Goal: Transaction & Acquisition: Subscribe to service/newsletter

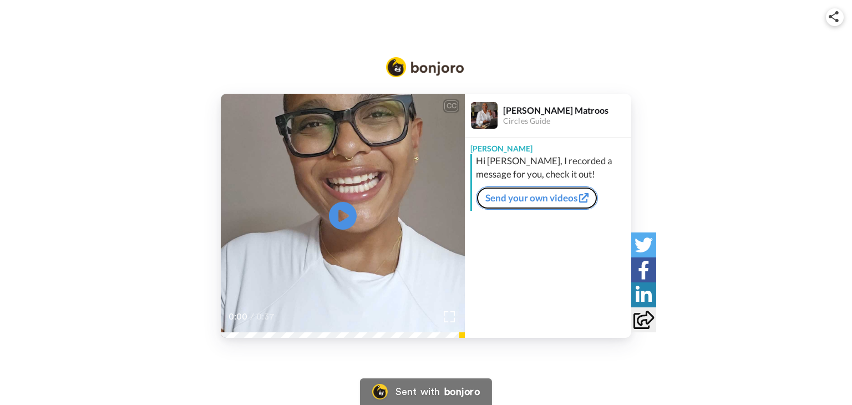
click at [557, 198] on link "Send your own videos" at bounding box center [537, 197] width 122 height 23
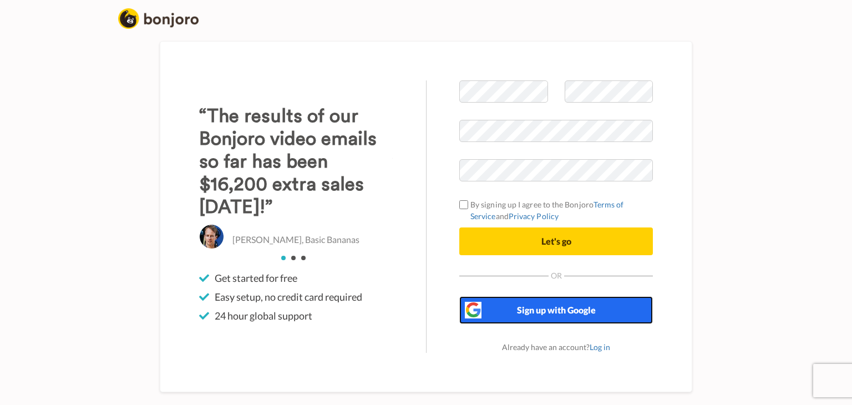
click at [537, 306] on span "Sign up with Google" at bounding box center [556, 309] width 79 height 11
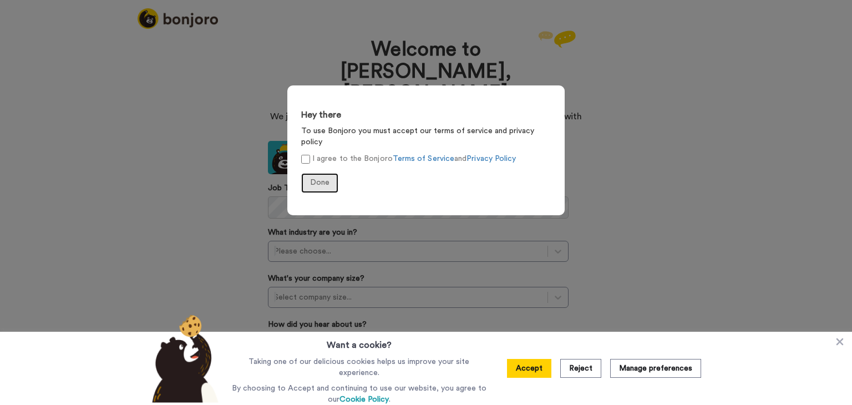
click at [322, 179] on span "Done" at bounding box center [319, 183] width 19 height 8
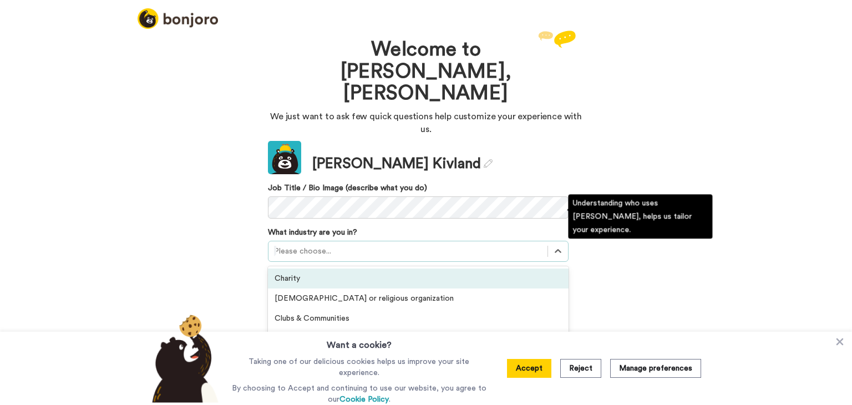
click at [324, 245] on div at bounding box center [408, 251] width 268 height 13
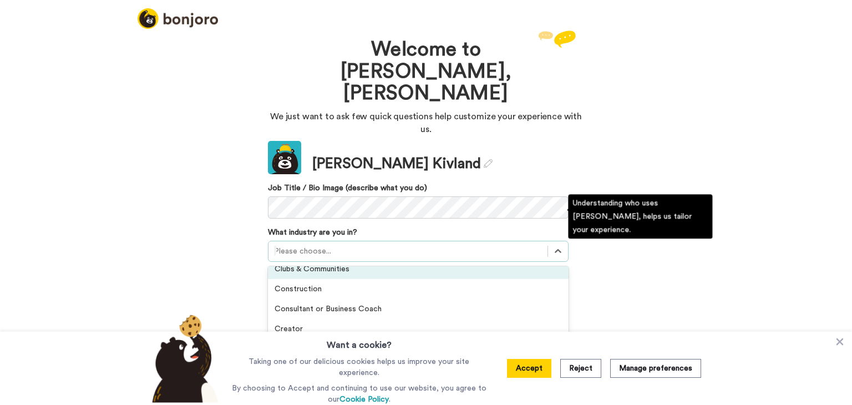
scroll to position [47, 0]
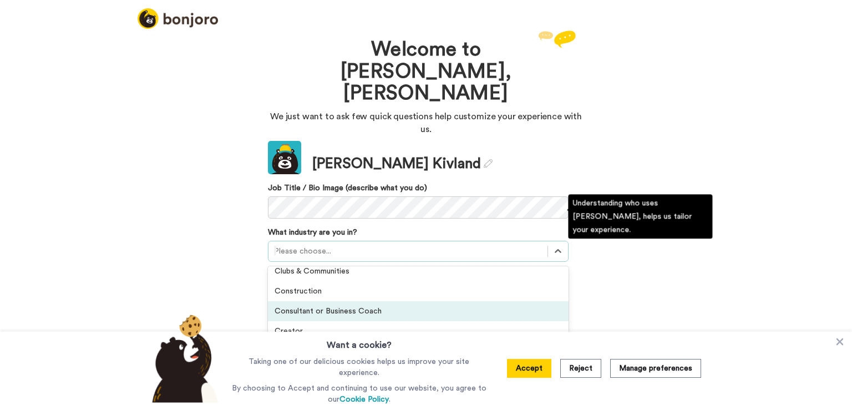
click at [473, 301] on div "Consultant or Business Coach" at bounding box center [418, 311] width 301 height 20
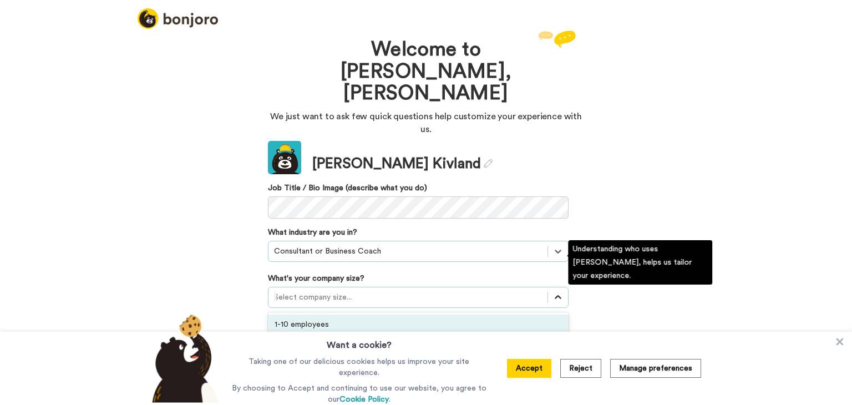
click at [558, 292] on icon at bounding box center [557, 297] width 11 height 11
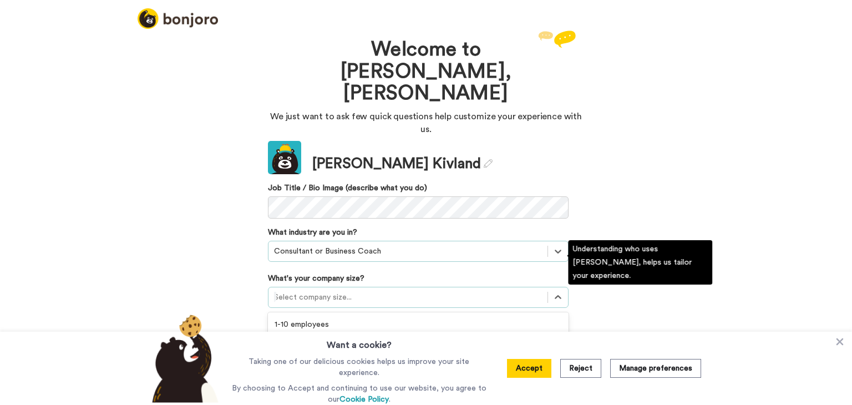
click at [521, 334] on div "11-50 employees" at bounding box center [418, 344] width 301 height 20
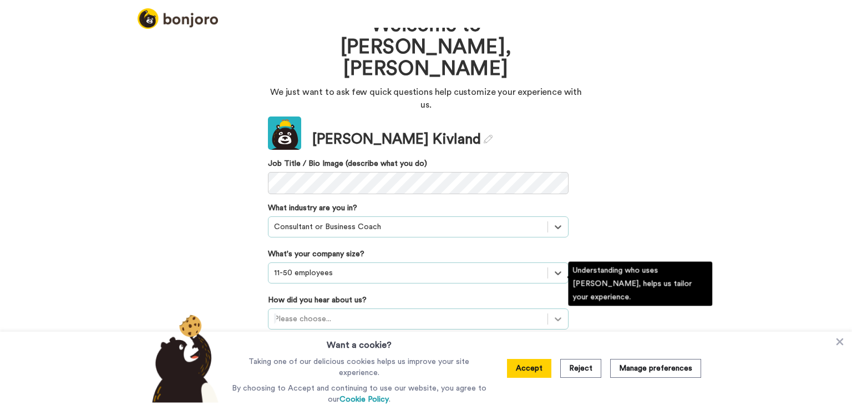
scroll to position [84, 0]
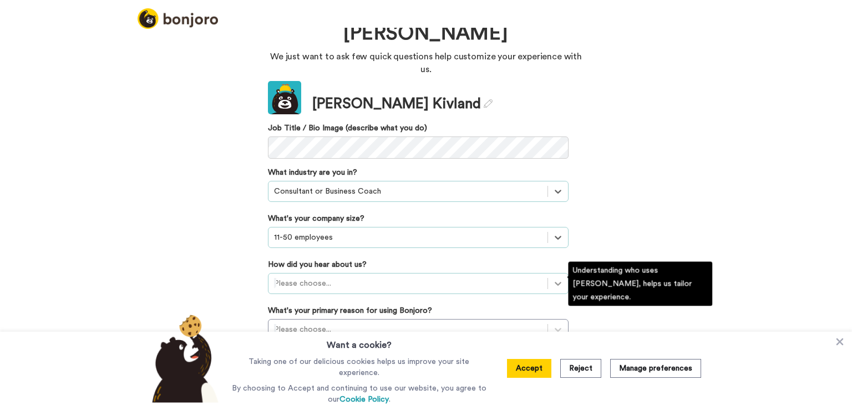
click at [554, 284] on div "Please choose..." at bounding box center [418, 283] width 301 height 21
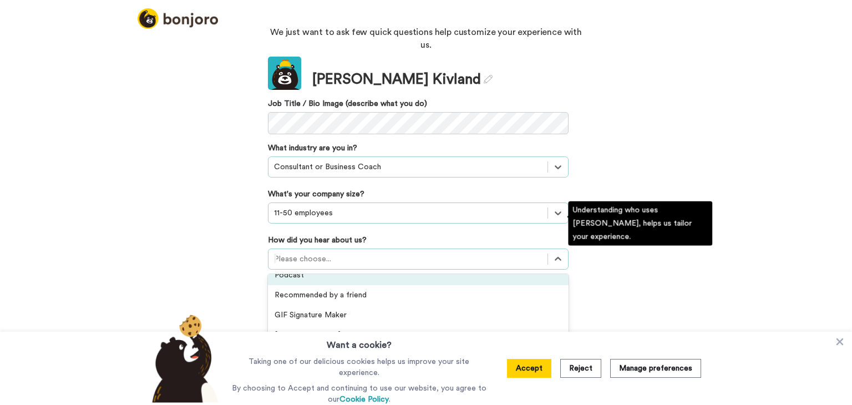
scroll to position [12, 0]
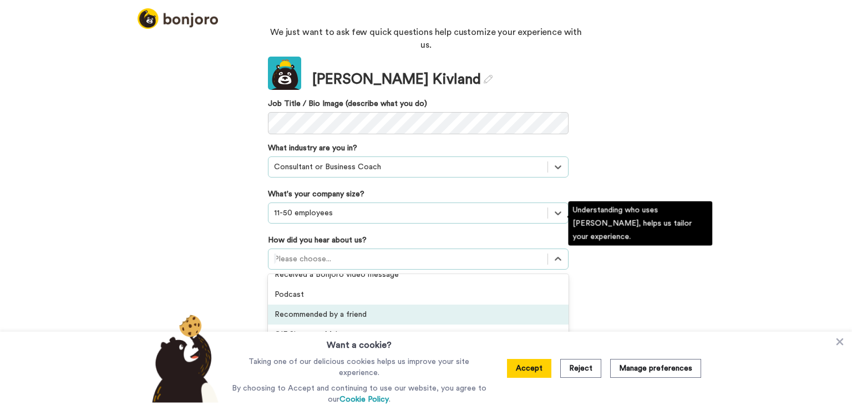
click at [346, 304] on div "Recommended by a friend" at bounding box center [418, 314] width 301 height 20
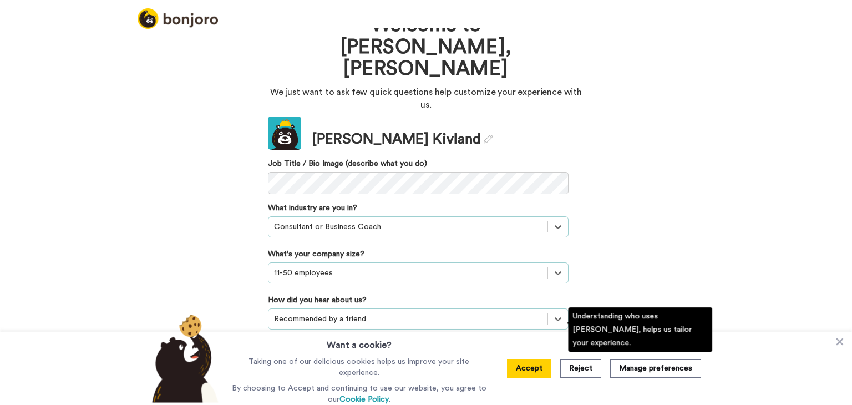
scroll to position [88, 0]
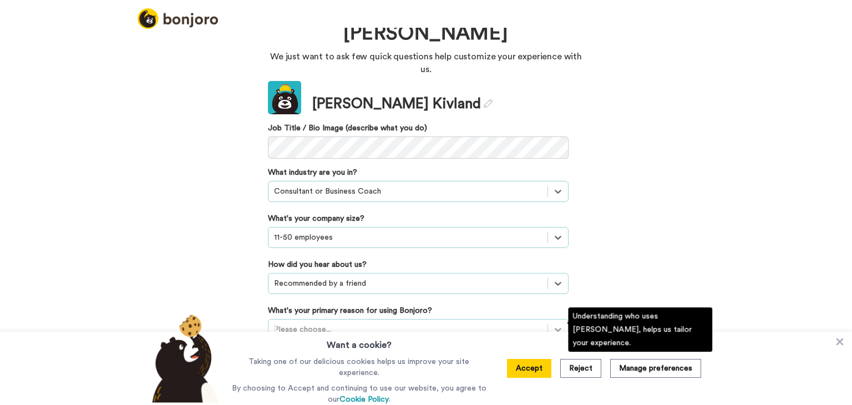
click at [554, 329] on div "Please choose..." at bounding box center [418, 329] width 301 height 21
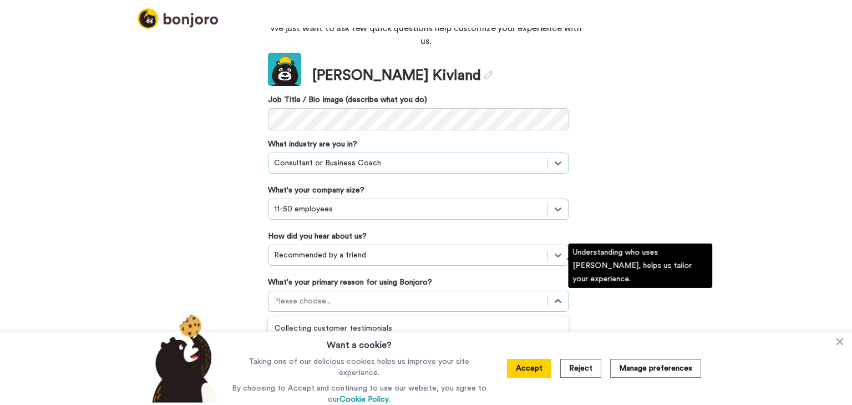
click at [520, 338] on div "Onboarding new customers" at bounding box center [418, 348] width 301 height 20
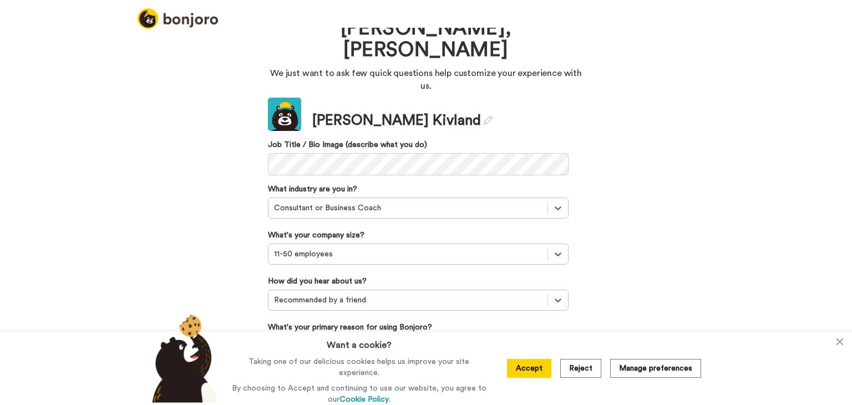
scroll to position [8, 0]
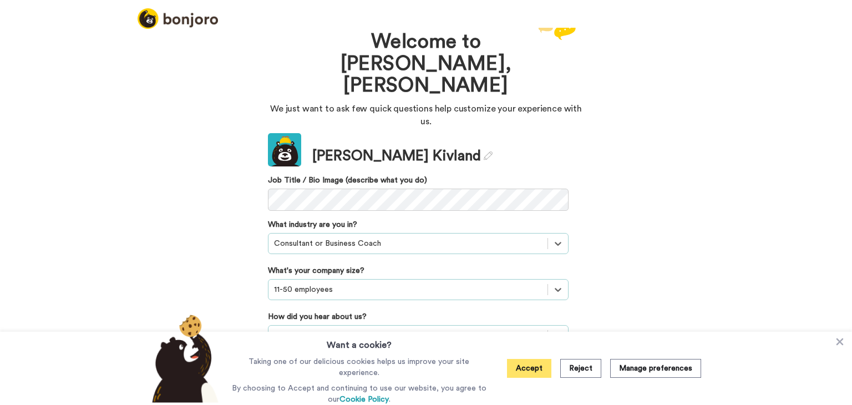
click at [537, 368] on button "Accept" at bounding box center [529, 368] width 44 height 19
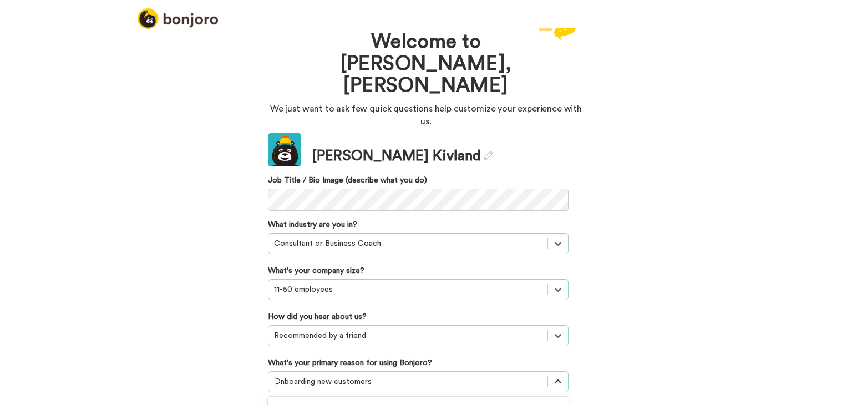
scroll to position [88, 0]
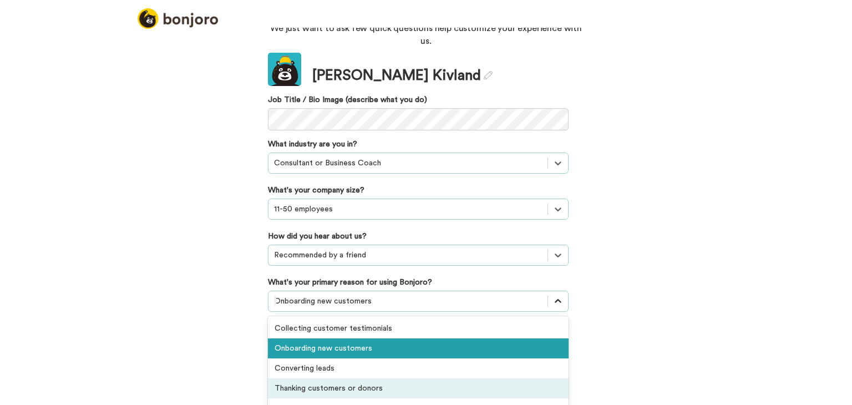
click at [556, 312] on div "option Onboarding new customers, selected. option Thanking customers or donors …" at bounding box center [418, 301] width 301 height 21
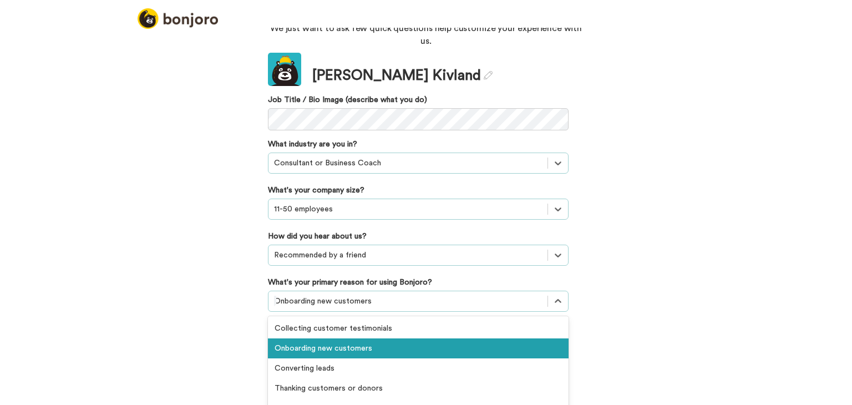
click at [740, 263] on div "Welcome to Bonjoro, Cynthia We just want to ask few quick questions help custom…" at bounding box center [426, 216] width 852 height 377
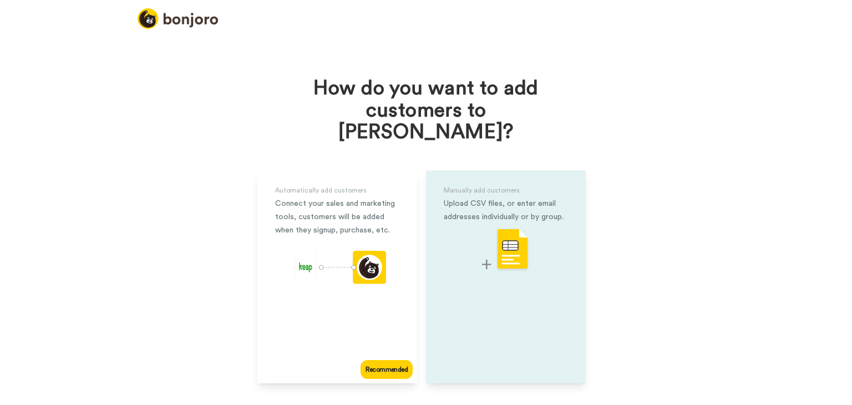
click at [503, 228] on img at bounding box center [506, 250] width 48 height 44
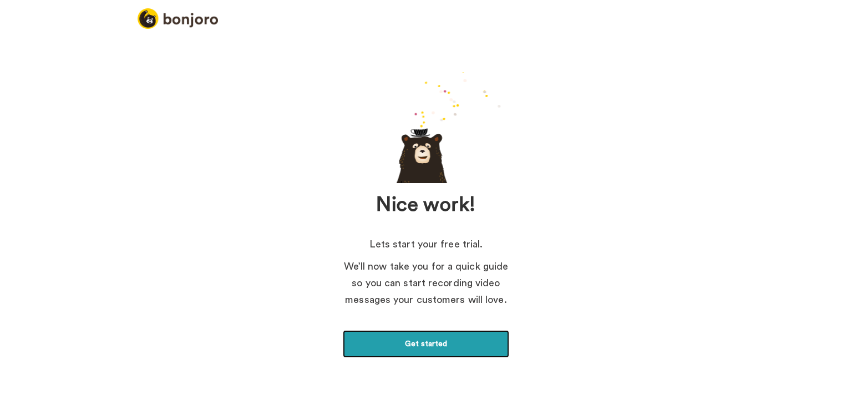
click at [435, 345] on link "Get started" at bounding box center [426, 344] width 166 height 28
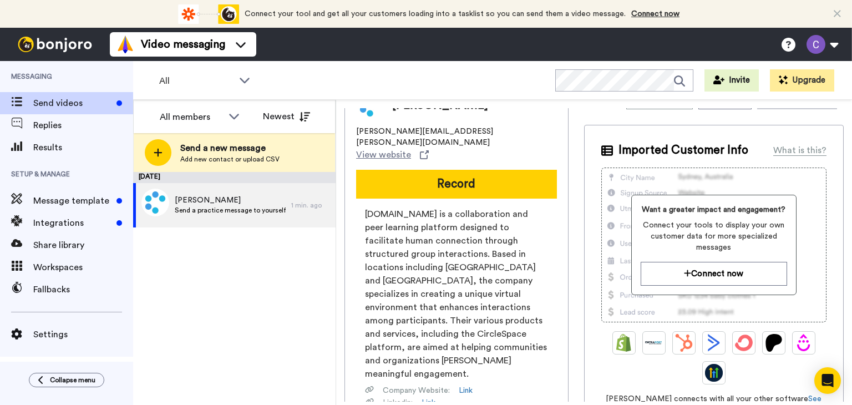
scroll to position [23, 0]
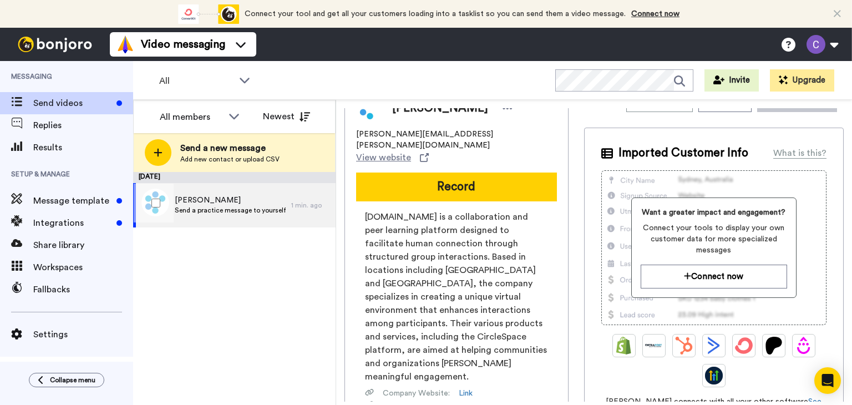
click at [233, 198] on span "[PERSON_NAME]" at bounding box center [230, 200] width 111 height 11
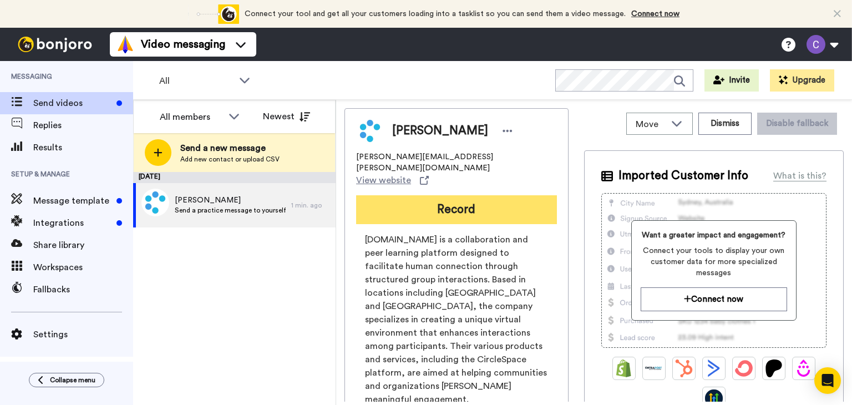
click at [477, 195] on button "Record" at bounding box center [456, 209] width 201 height 29
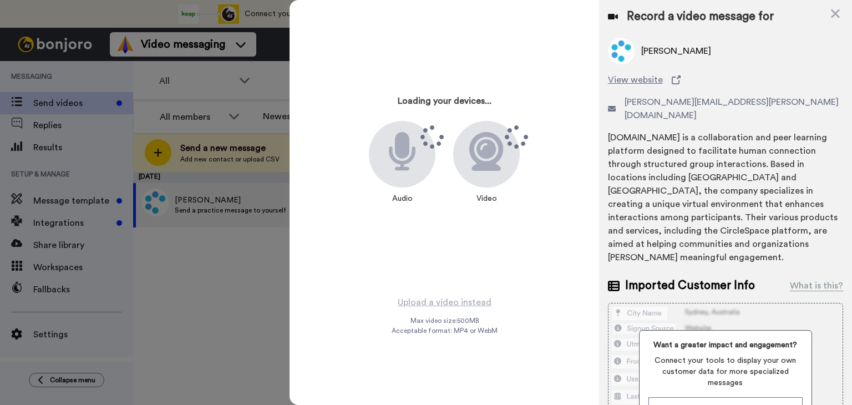
click at [533, 218] on div "Loading your devices... Audio Video" at bounding box center [444, 147] width 277 height 277
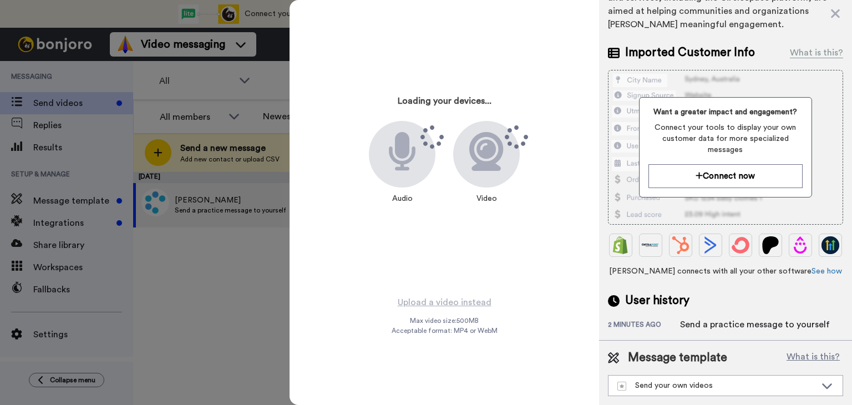
scroll to position [235, 0]
click at [671, 383] on div "Send your own videos" at bounding box center [716, 385] width 198 height 11
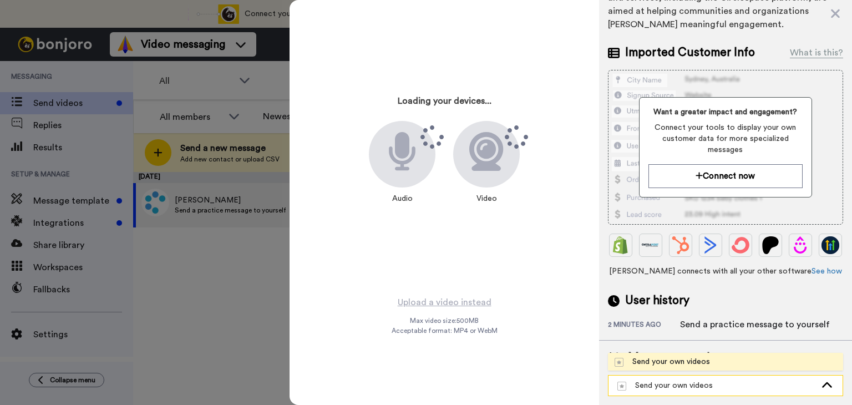
click at [671, 383] on div "Send your own videos" at bounding box center [716, 385] width 198 height 11
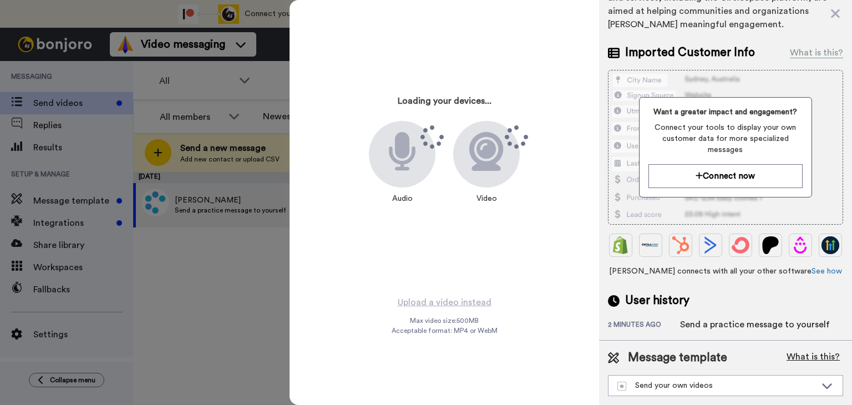
click at [805, 354] on button "What is this?" at bounding box center [813, 357] width 60 height 17
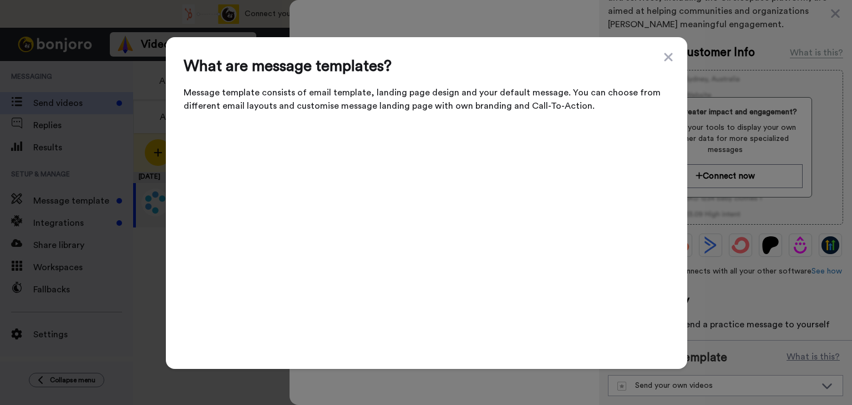
drag, startPoint x: 635, startPoint y: 62, endPoint x: 851, endPoint y: -11, distance: 227.4
click at [851, 0] on html "Connect your tool now! Connect your tool and get all your customers loading int…" at bounding box center [426, 202] width 852 height 405
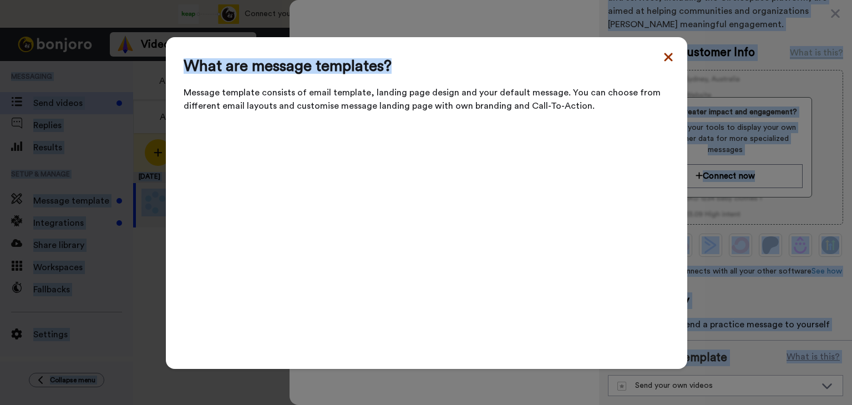
click at [664, 64] on icon at bounding box center [668, 56] width 11 height 13
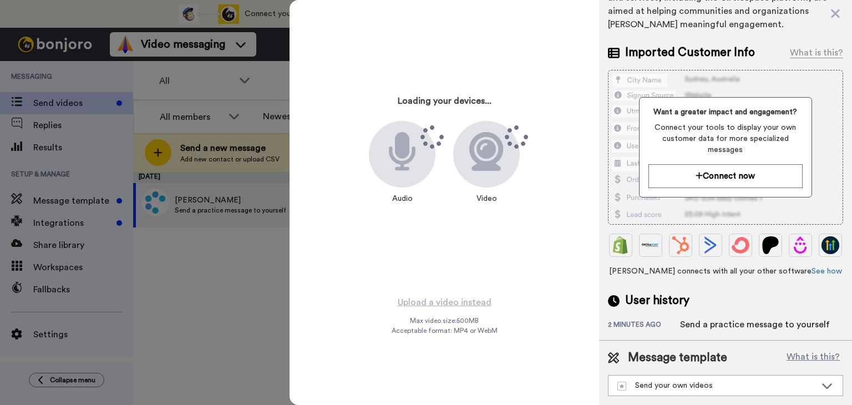
click at [179, 268] on div at bounding box center [426, 202] width 852 height 405
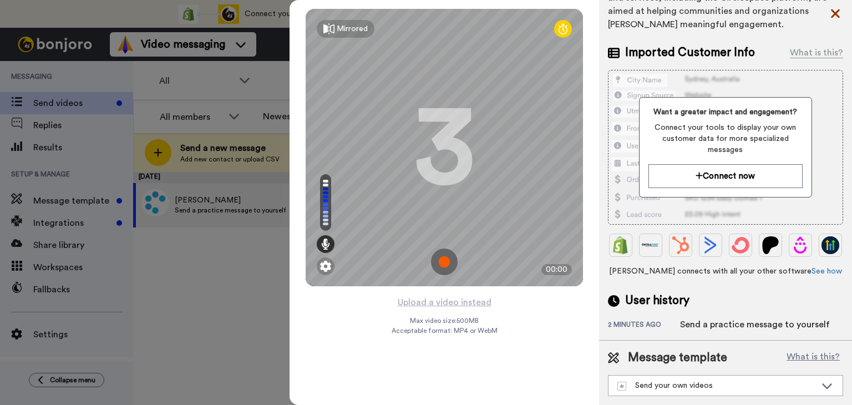
click at [836, 12] on icon at bounding box center [834, 14] width 11 height 14
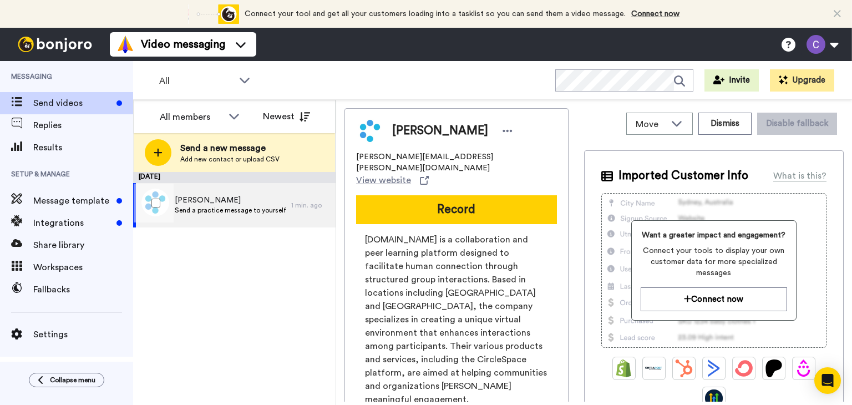
click at [191, 200] on span "[PERSON_NAME]" at bounding box center [230, 200] width 111 height 11
click at [229, 209] on span "Send a practice message to yourself" at bounding box center [230, 210] width 111 height 9
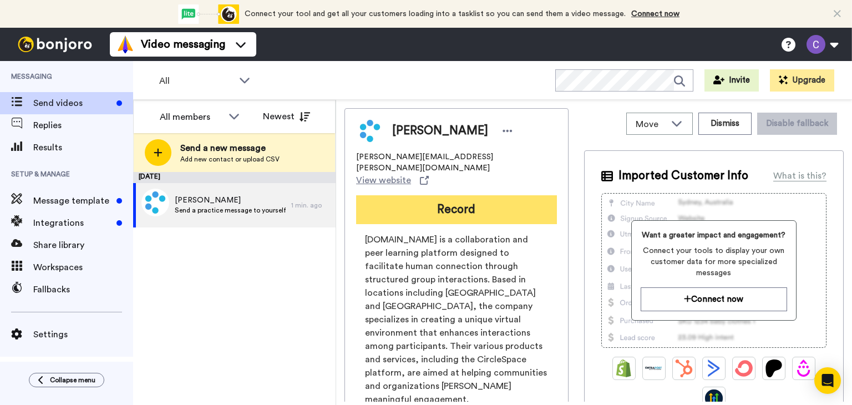
click at [488, 195] on button "Record" at bounding box center [456, 209] width 201 height 29
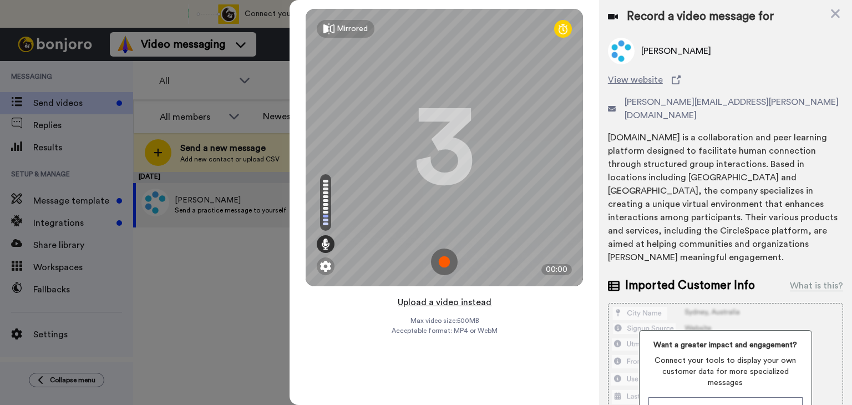
click at [465, 302] on button "Upload a video instead" at bounding box center [444, 302] width 100 height 14
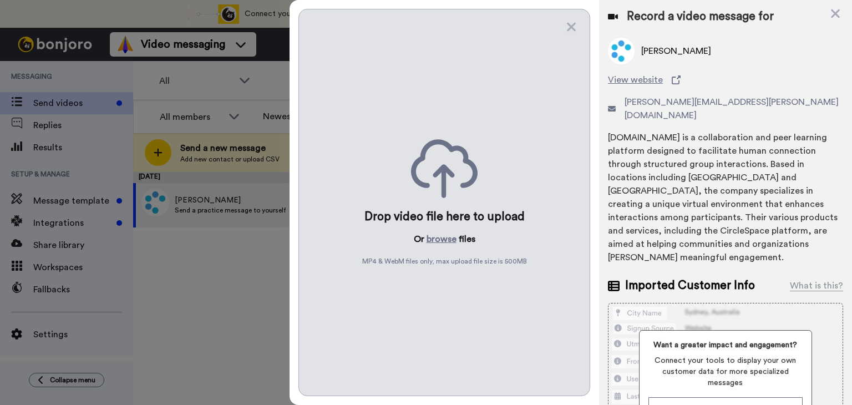
click at [465, 302] on div "Drop video file here to upload Or browse files MP4 & WebM files only, max uploa…" at bounding box center [444, 202] width 292 height 387
click at [572, 28] on icon at bounding box center [571, 27] width 9 height 9
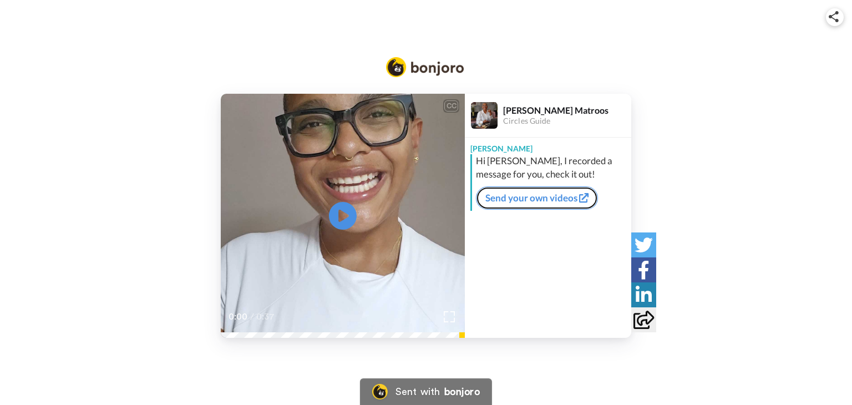
click at [540, 197] on link "Send your own videos" at bounding box center [537, 197] width 122 height 23
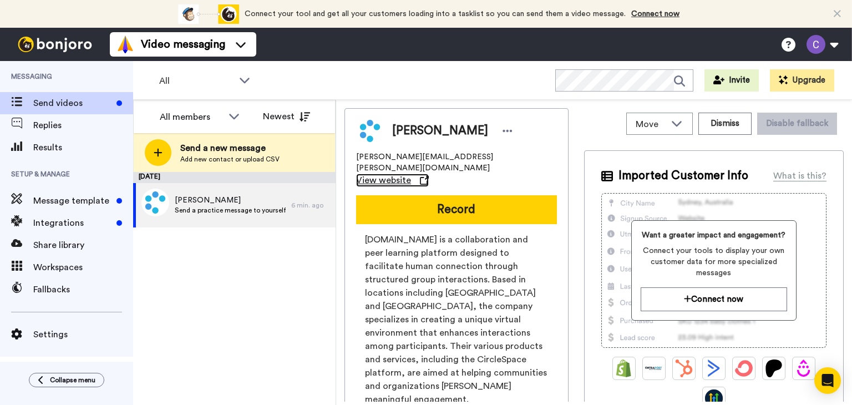
click at [411, 174] on span "View website" at bounding box center [383, 180] width 55 height 13
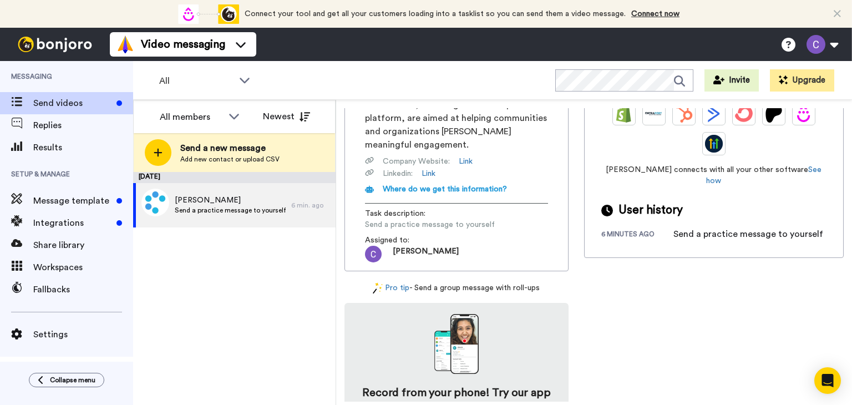
scroll to position [275, 0]
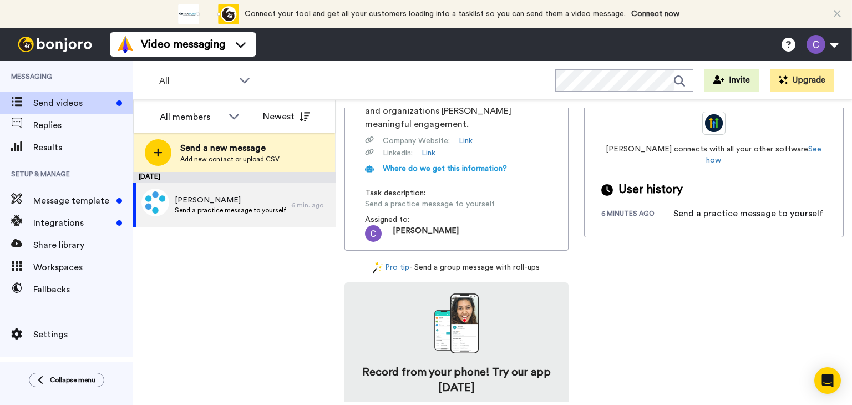
click at [756, 207] on div "Send a practice message to yourself" at bounding box center [748, 213] width 150 height 13
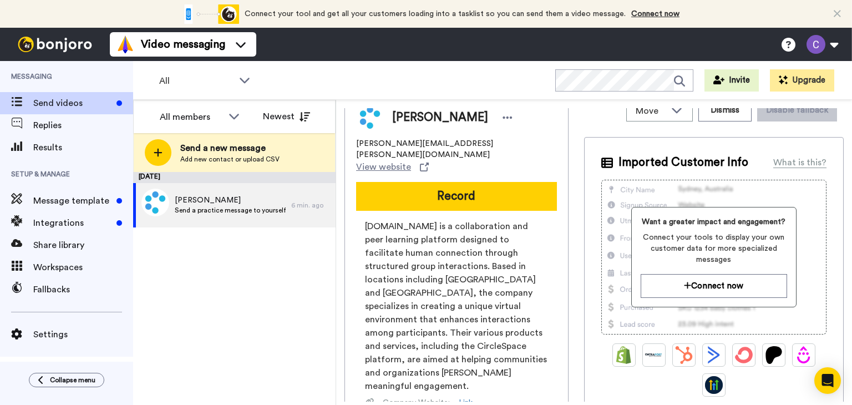
scroll to position [11, 0]
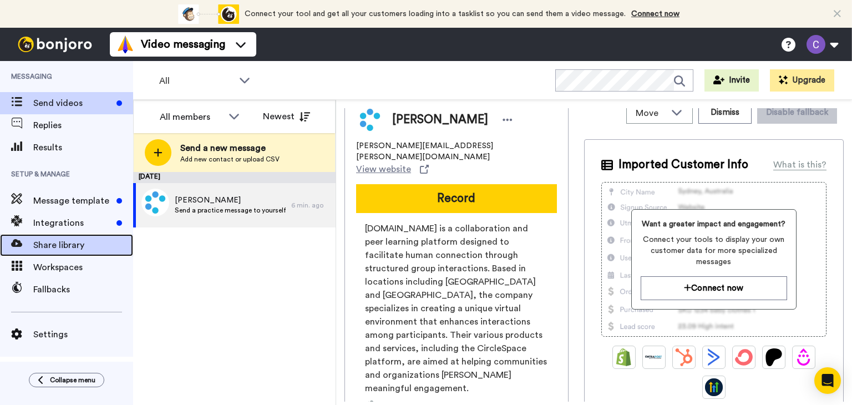
click at [73, 244] on span "Share library" at bounding box center [83, 244] width 100 height 13
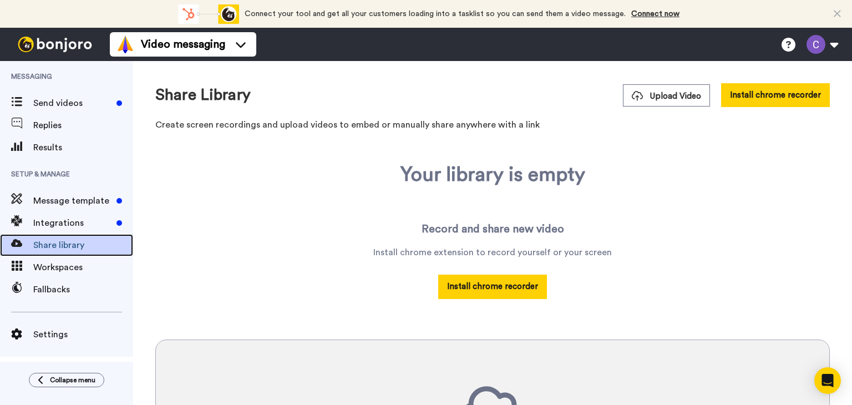
click at [73, 244] on span "Share library" at bounding box center [83, 244] width 100 height 13
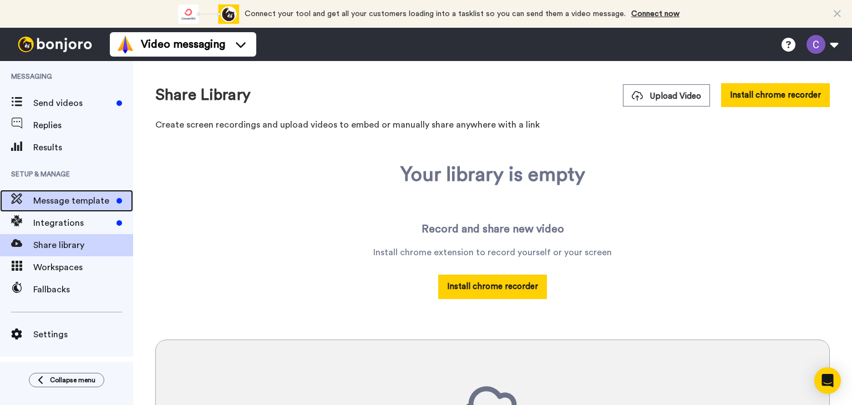
click at [62, 202] on span "Message template" at bounding box center [72, 200] width 79 height 13
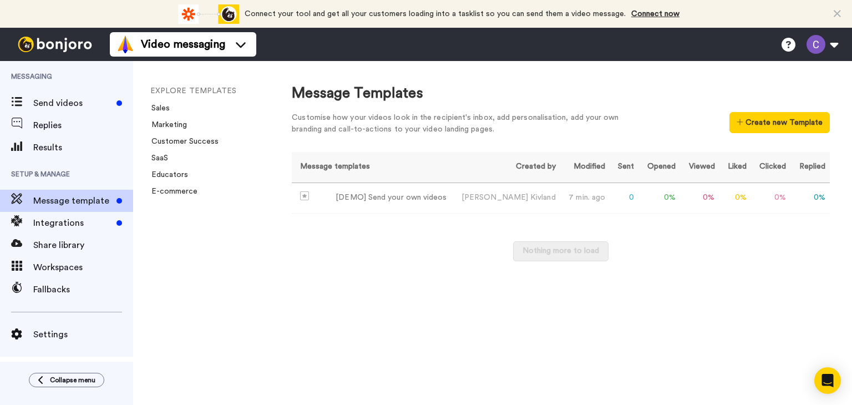
click at [348, 298] on div "Message Templates Customise how your videos look in the recipient's inbox, add …" at bounding box center [560, 233] width 582 height 344
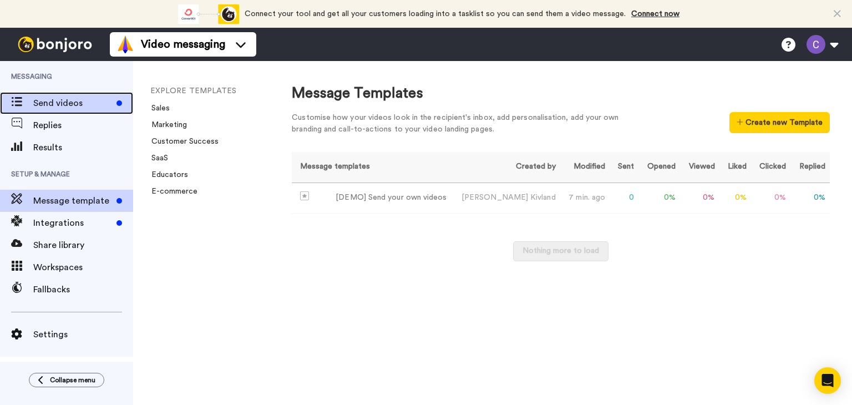
click at [82, 100] on span "Send videos" at bounding box center [72, 102] width 79 height 13
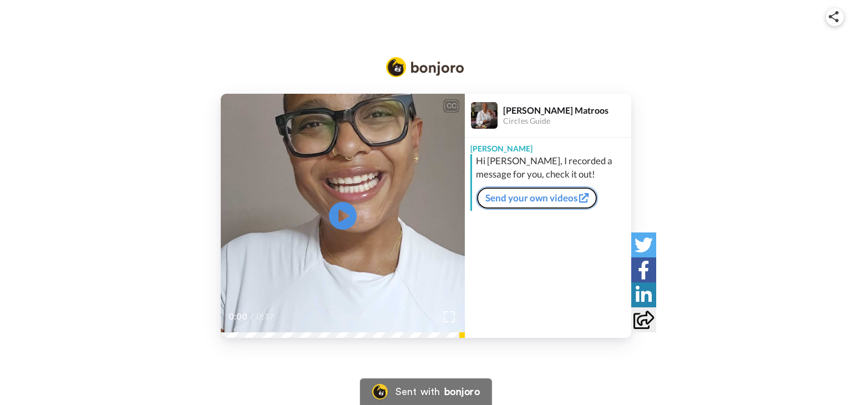
click at [520, 197] on link "Send your own videos" at bounding box center [537, 197] width 122 height 23
click at [534, 198] on link "Send your own videos" at bounding box center [537, 197] width 122 height 23
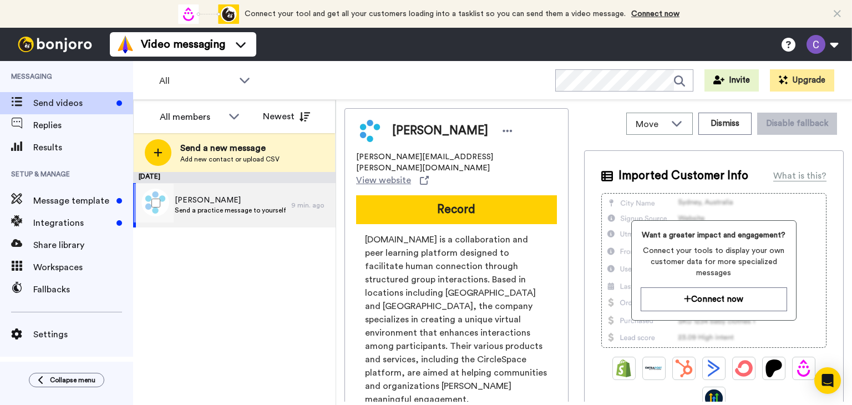
click at [217, 213] on span "Send a practice message to yourself" at bounding box center [230, 210] width 111 height 9
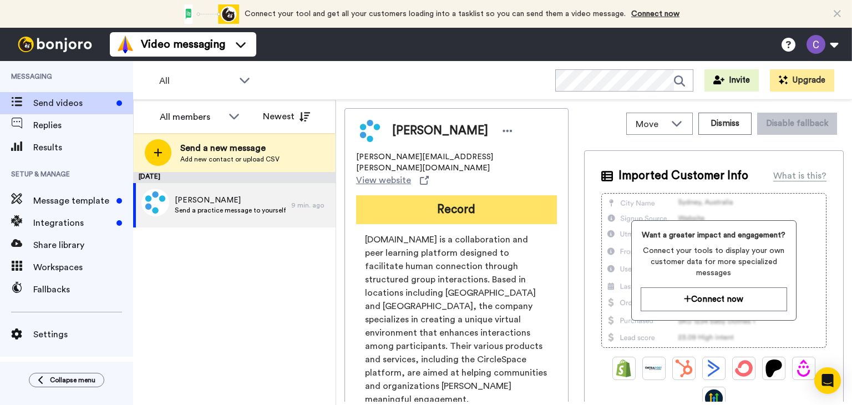
click at [499, 195] on button "Record" at bounding box center [456, 209] width 201 height 29
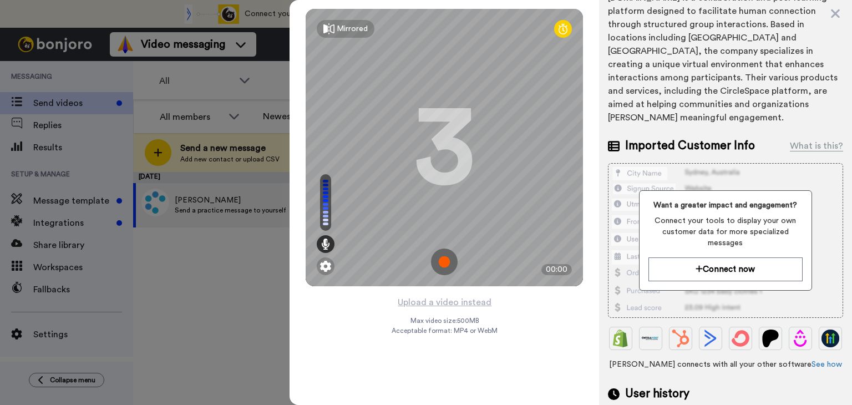
scroll to position [235, 0]
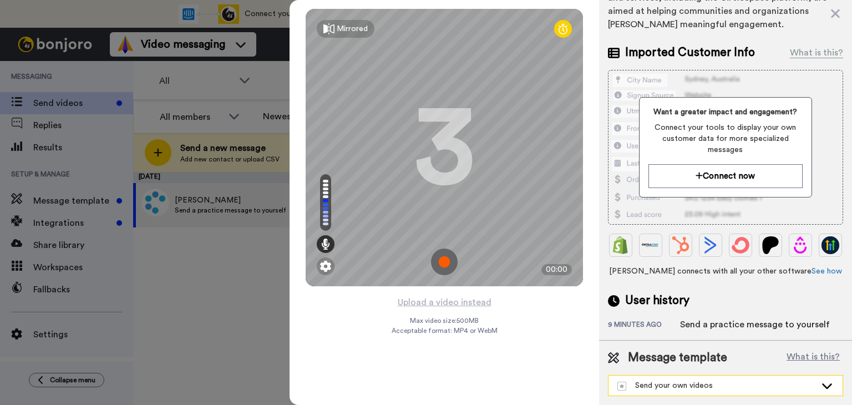
click at [820, 384] on icon at bounding box center [826, 385] width 13 height 11
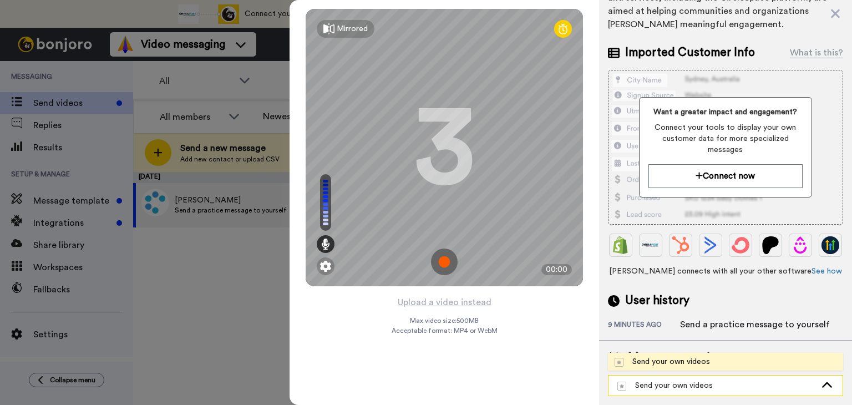
click at [672, 386] on div "Send your own videos" at bounding box center [716, 385] width 198 height 11
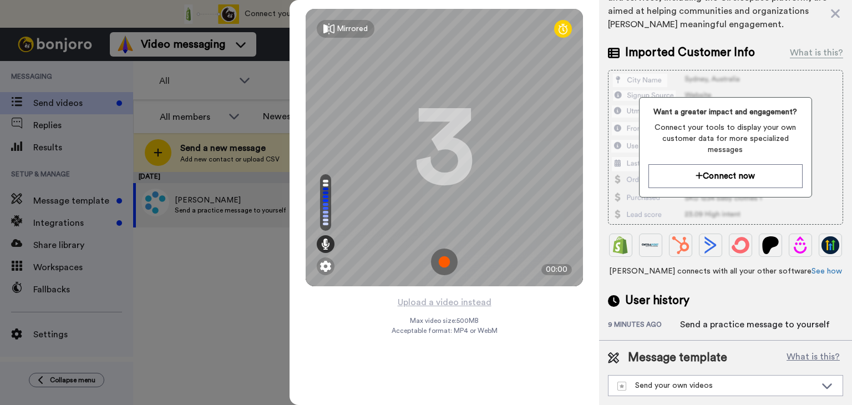
click at [488, 354] on div "Upload a video instead Max video size: 500 MB Acceptable format: MP4 or WebM" at bounding box center [444, 343] width 106 height 96
click at [439, 142] on div "3" at bounding box center [444, 147] width 61 height 83
click at [349, 27] on div "Mirrored" at bounding box center [352, 28] width 31 height 11
click at [451, 130] on div "3" at bounding box center [444, 147] width 61 height 83
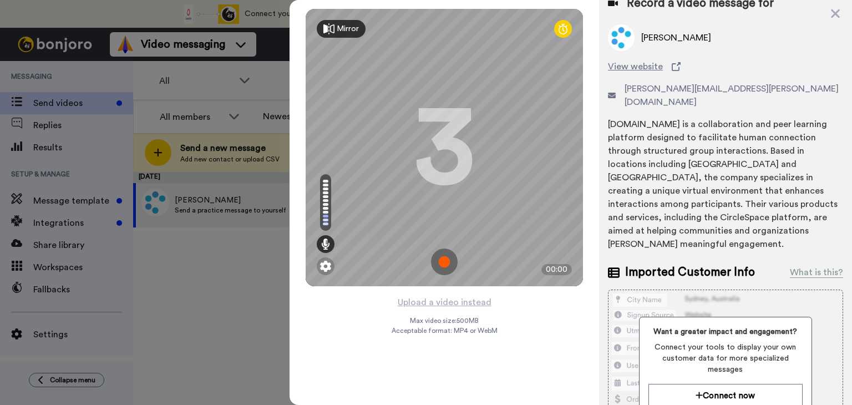
scroll to position [0, 0]
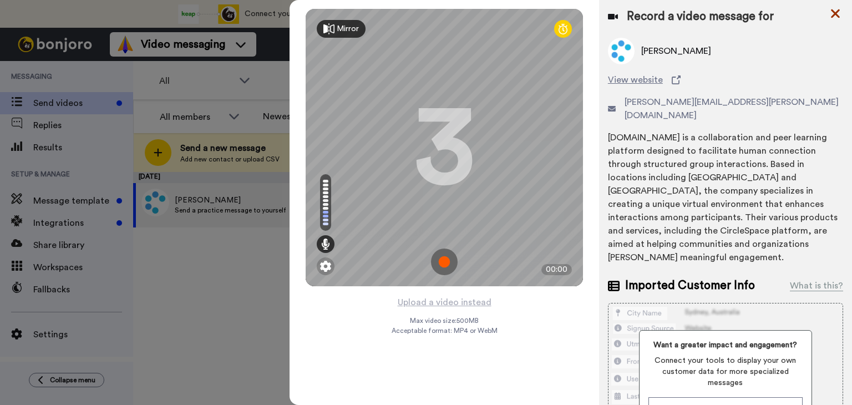
click at [831, 14] on icon at bounding box center [834, 14] width 11 height 14
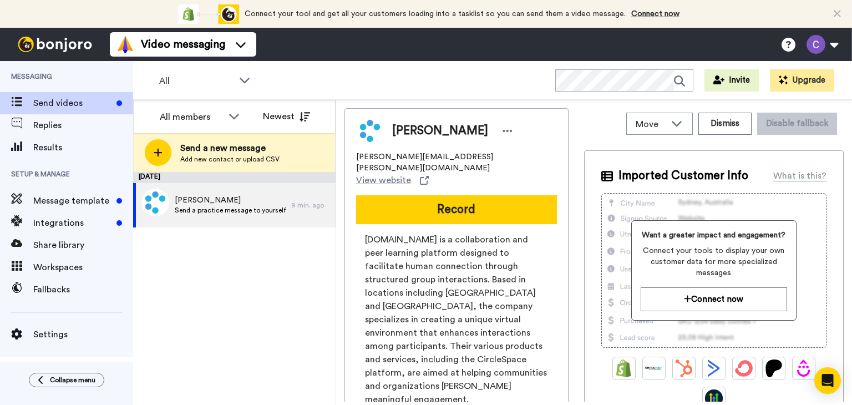
click at [283, 300] on div "September 16 Cynthia Kivland Send a practice message to yourself 9 min. ago" at bounding box center [234, 288] width 202 height 233
click at [836, 45] on button at bounding box center [822, 44] width 42 height 24
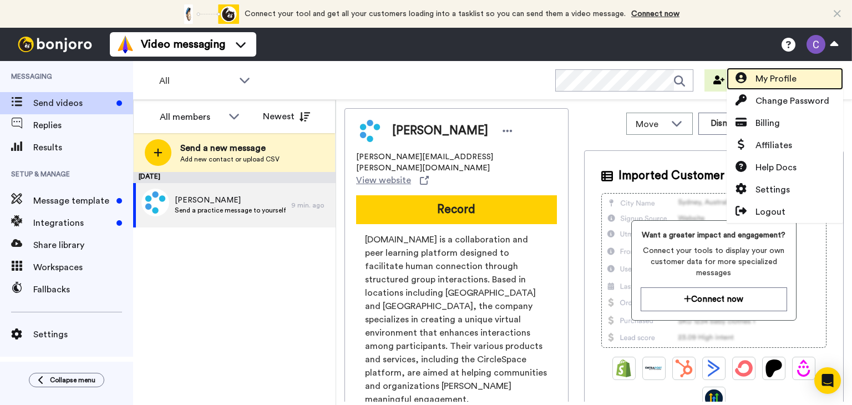
click at [778, 79] on span "My Profile" at bounding box center [775, 78] width 41 height 13
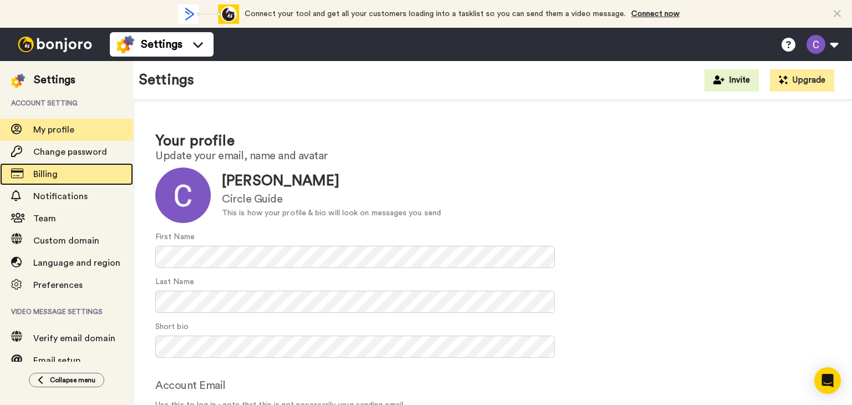
click at [40, 175] on span "Billing" at bounding box center [45, 174] width 24 height 9
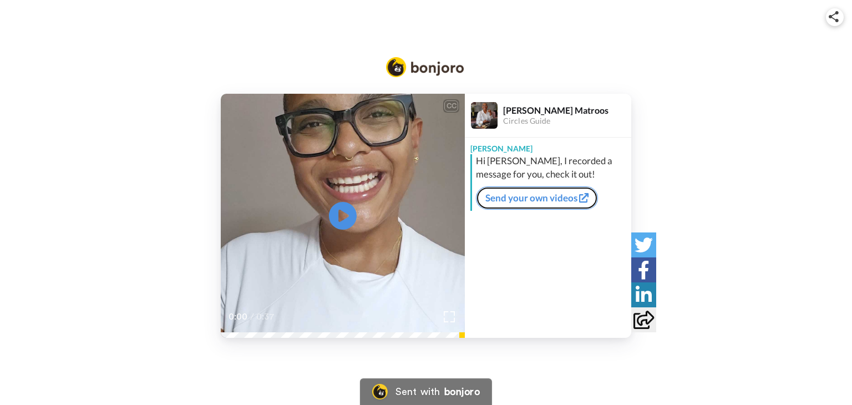
click at [524, 199] on link "Send your own videos" at bounding box center [537, 197] width 122 height 23
click at [589, 199] on link "Send your own videos" at bounding box center [537, 197] width 122 height 23
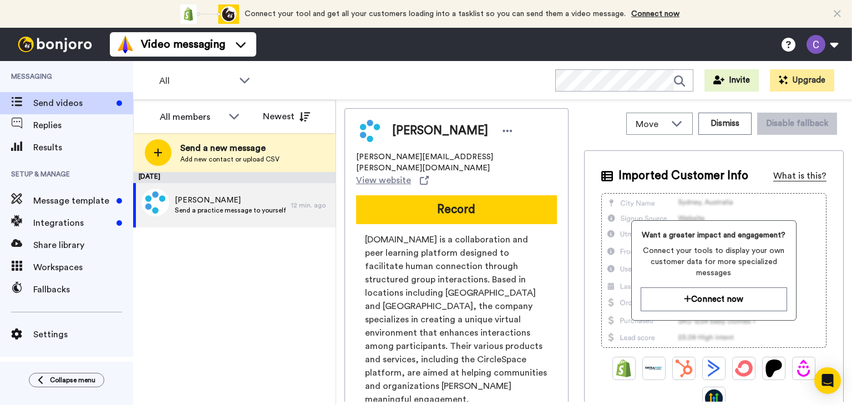
click at [790, 176] on div "What is this?" at bounding box center [799, 175] width 53 height 13
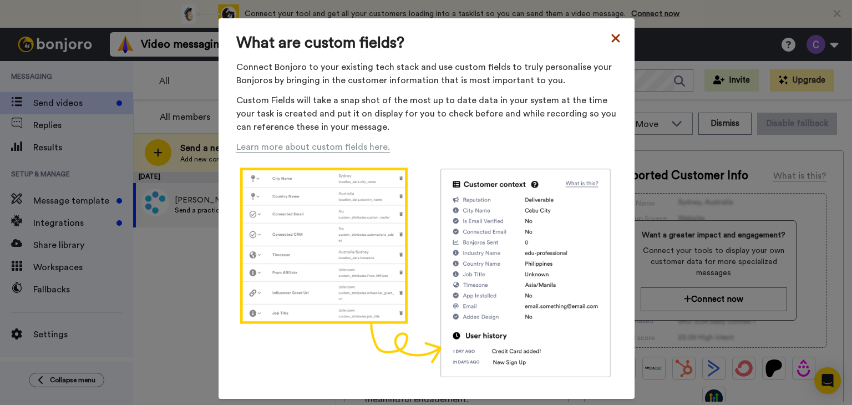
click at [610, 34] on icon at bounding box center [615, 38] width 11 height 13
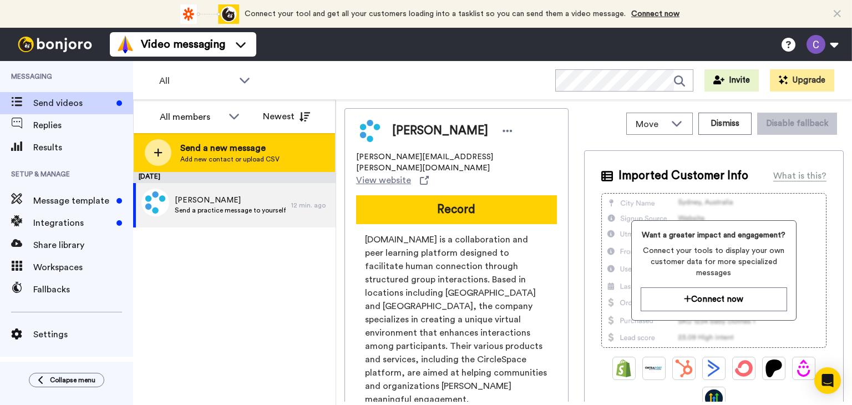
click at [227, 144] on span "Send a new message" at bounding box center [229, 147] width 99 height 13
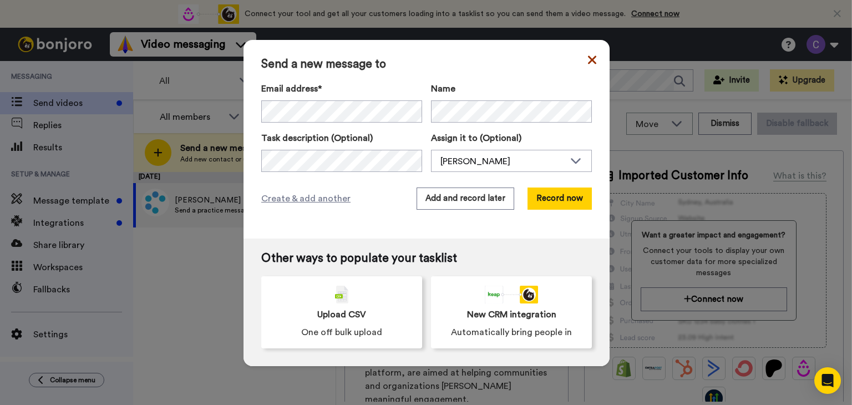
click at [588, 58] on icon at bounding box center [592, 59] width 8 height 13
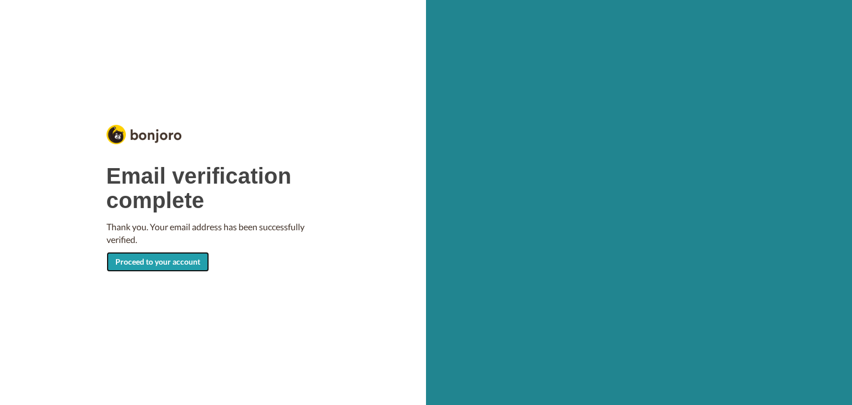
click at [192, 257] on link "Proceed to your account" at bounding box center [157, 262] width 103 height 20
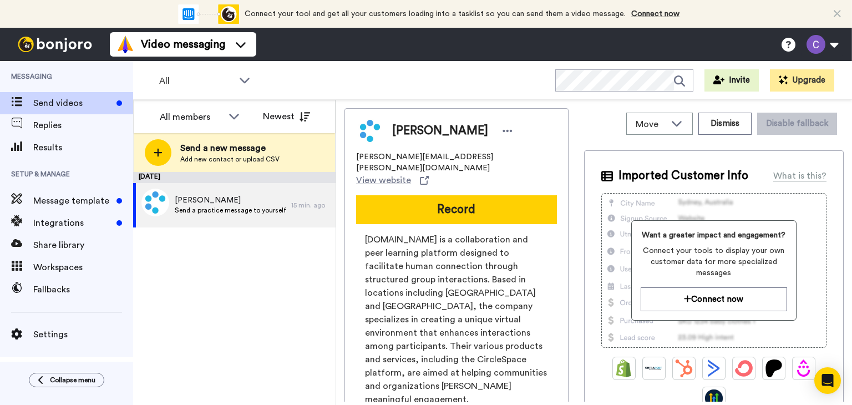
click at [192, 257] on div "September 16 Cynthia Kivland Send a practice message to yourself 15 min. ago" at bounding box center [234, 288] width 202 height 233
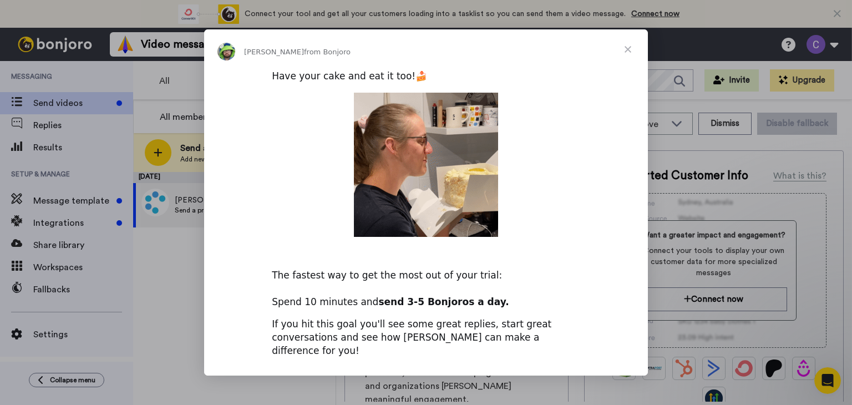
click at [629, 54] on span "Close" at bounding box center [628, 49] width 40 height 40
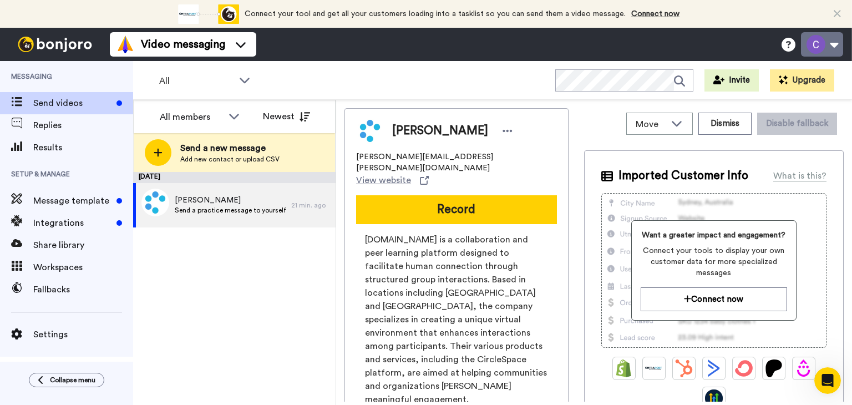
click at [836, 45] on button at bounding box center [822, 44] width 42 height 24
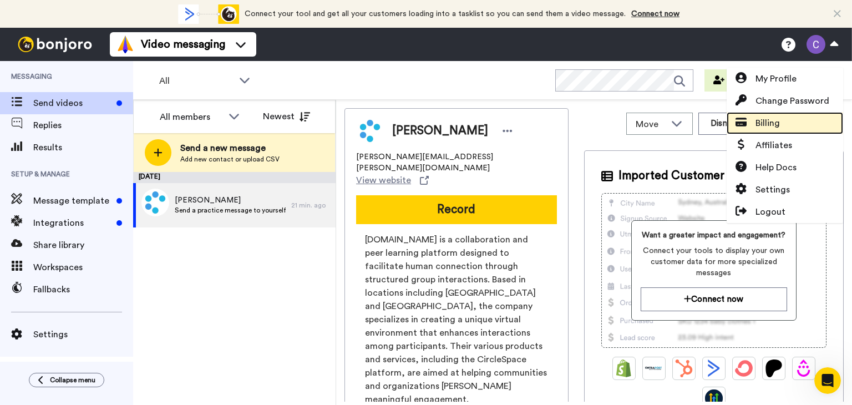
click at [763, 122] on span "Billing" at bounding box center [767, 122] width 24 height 13
